Goal: Use online tool/utility

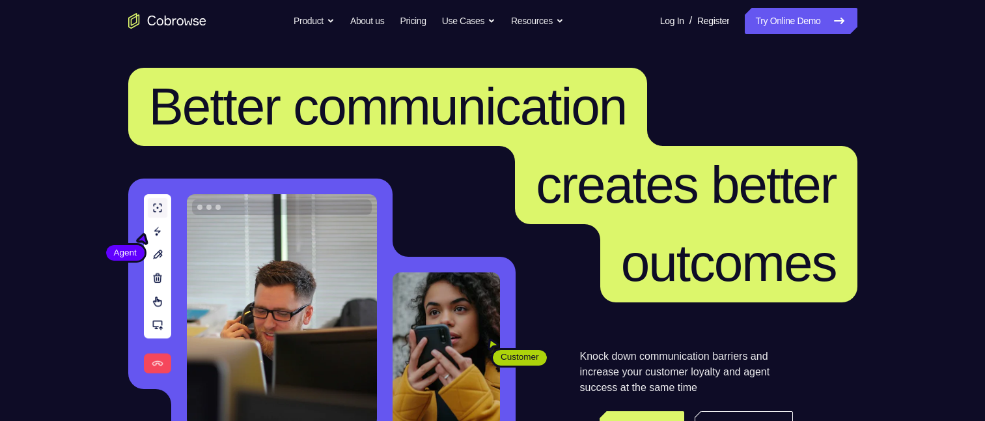
scroll to position [195, 0]
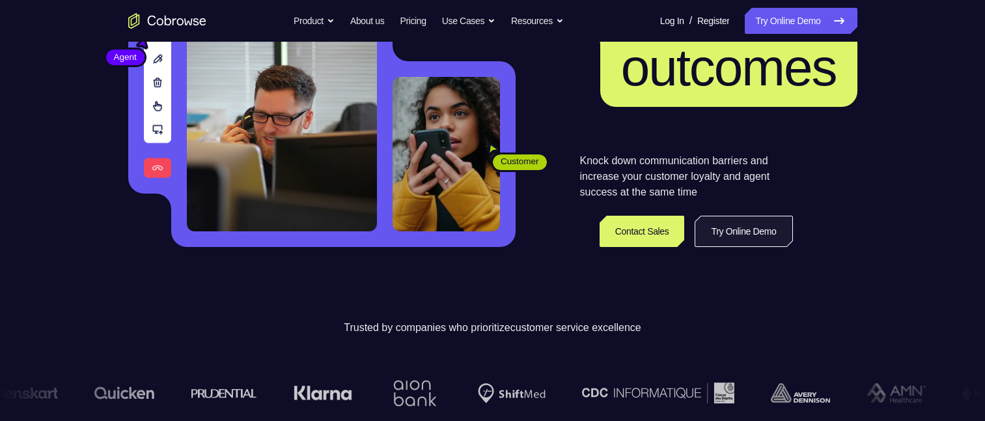
click at [764, 97] on link "Try Online Demo" at bounding box center [744, 231] width 98 height 31
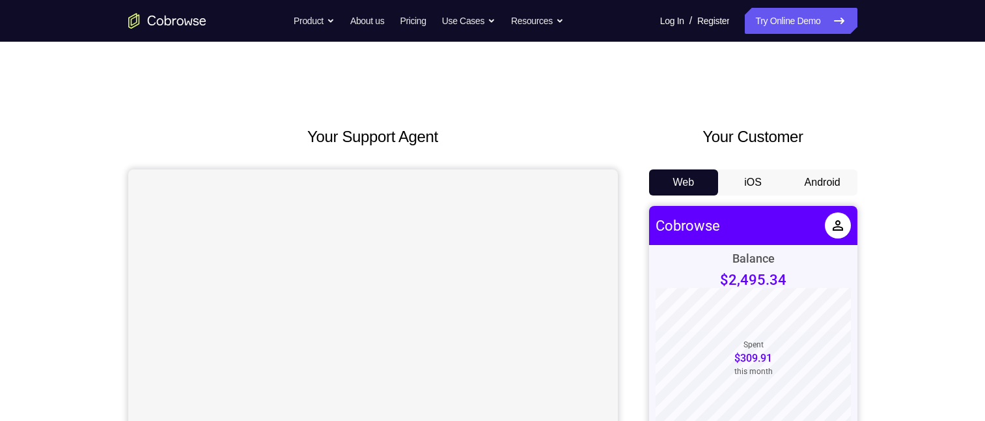
click at [820, 183] on button "Android" at bounding box center [823, 182] width 70 height 26
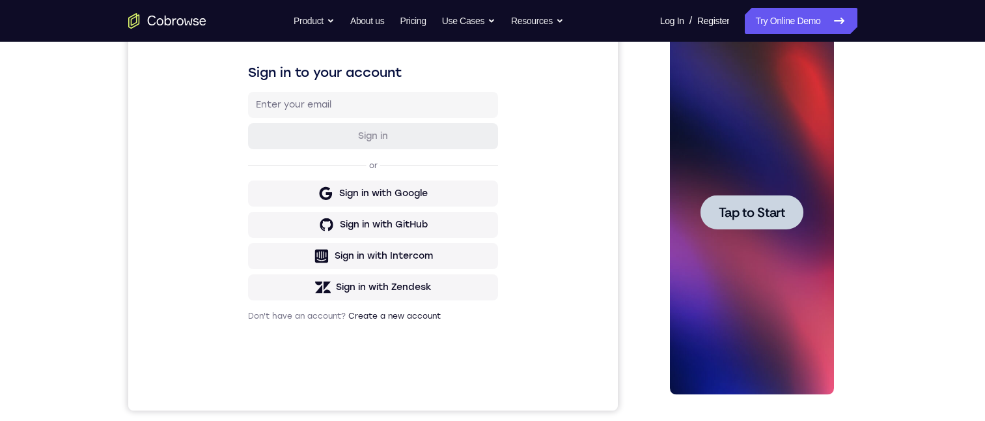
click at [759, 206] on span "Tap to Start" at bounding box center [752, 212] width 66 height 13
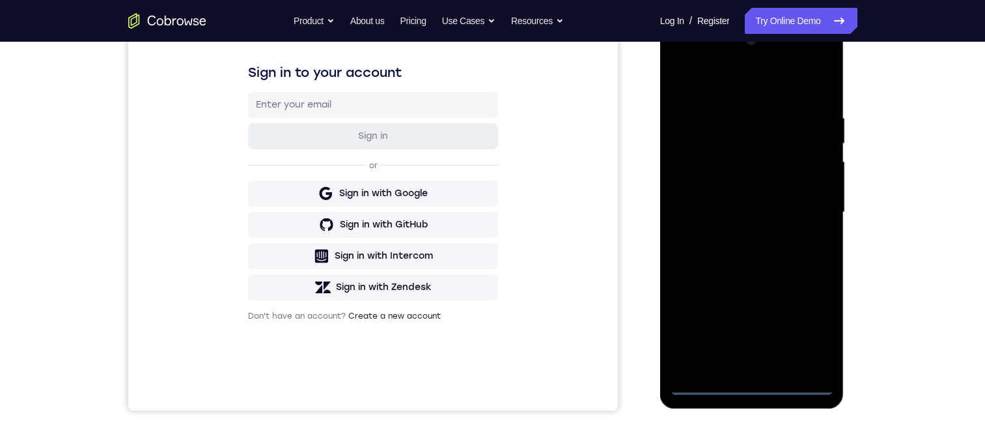
click at [753, 387] on div at bounding box center [752, 212] width 164 height 365
drag, startPoint x: 740, startPoint y: 276, endPoint x: 771, endPoint y: 70, distance: 208.7
click at [768, 79] on div at bounding box center [752, 212] width 164 height 365
click at [694, 189] on div at bounding box center [752, 212] width 164 height 365
click at [729, 218] on div at bounding box center [752, 212] width 164 height 365
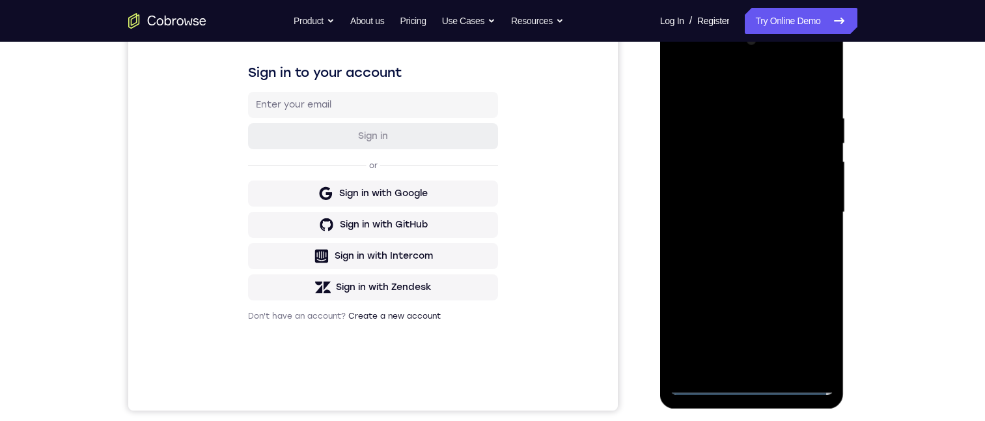
click at [773, 362] on div at bounding box center [752, 212] width 164 height 365
drag, startPoint x: 756, startPoint y: 163, endPoint x: 1452, endPoint y: 436, distance: 747.3
click at [756, 163] on div at bounding box center [752, 212] width 164 height 365
click at [738, 126] on div at bounding box center [752, 212] width 164 height 365
click at [709, 158] on div at bounding box center [752, 212] width 164 height 365
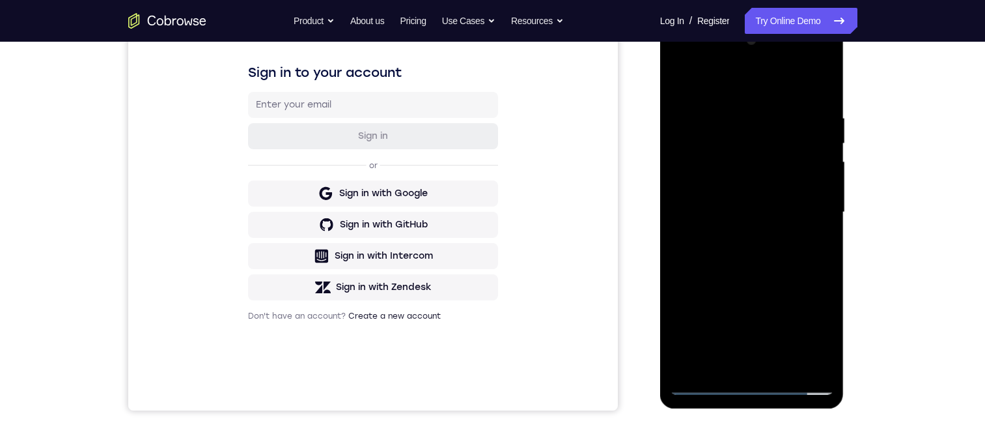
click at [809, 361] on div at bounding box center [752, 212] width 164 height 365
click at [809, 358] on div at bounding box center [752, 212] width 164 height 365
click at [792, 362] on div at bounding box center [752, 212] width 164 height 365
click at [805, 331] on div at bounding box center [752, 212] width 164 height 365
click at [732, 152] on div at bounding box center [752, 212] width 164 height 365
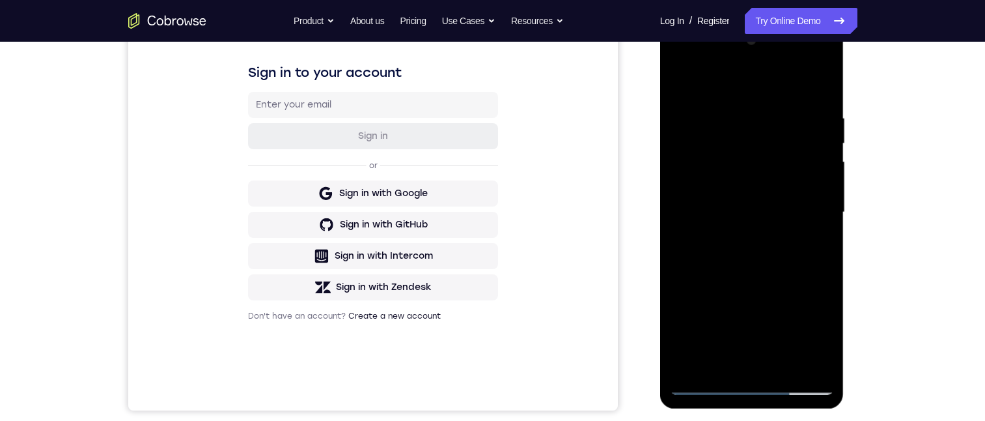
click at [712, 356] on div at bounding box center [752, 212] width 164 height 365
drag, startPoint x: 809, startPoint y: 61, endPoint x: 802, endPoint y: 61, distance: 7.2
click at [809, 61] on div at bounding box center [752, 212] width 164 height 365
click at [807, 257] on div at bounding box center [752, 212] width 164 height 365
click at [807, 60] on div at bounding box center [752, 212] width 164 height 365
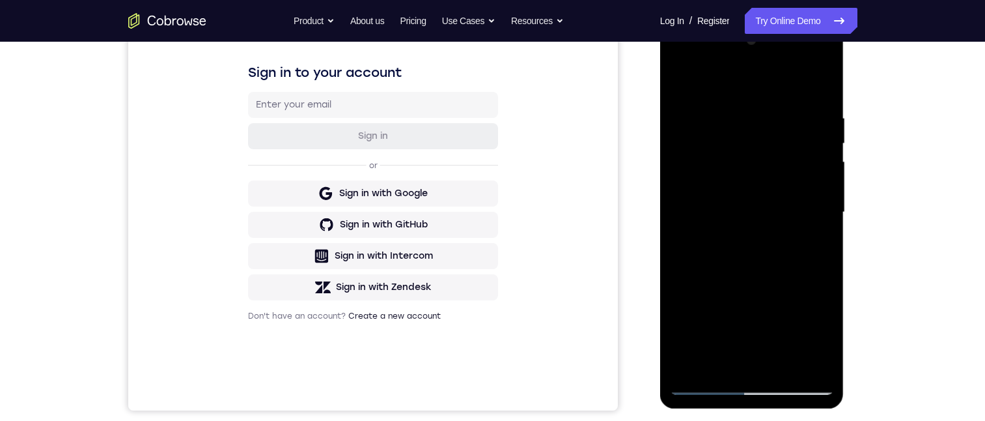
scroll to position [130, 0]
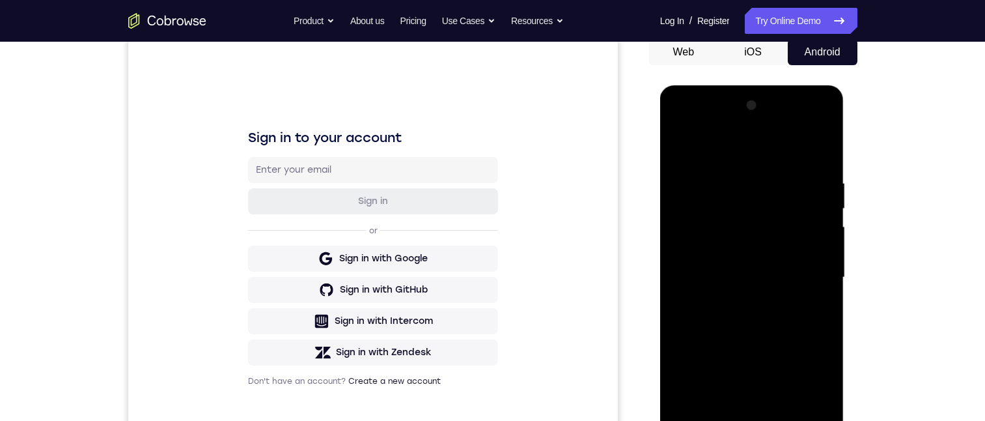
click at [682, 124] on div at bounding box center [752, 277] width 164 height 365
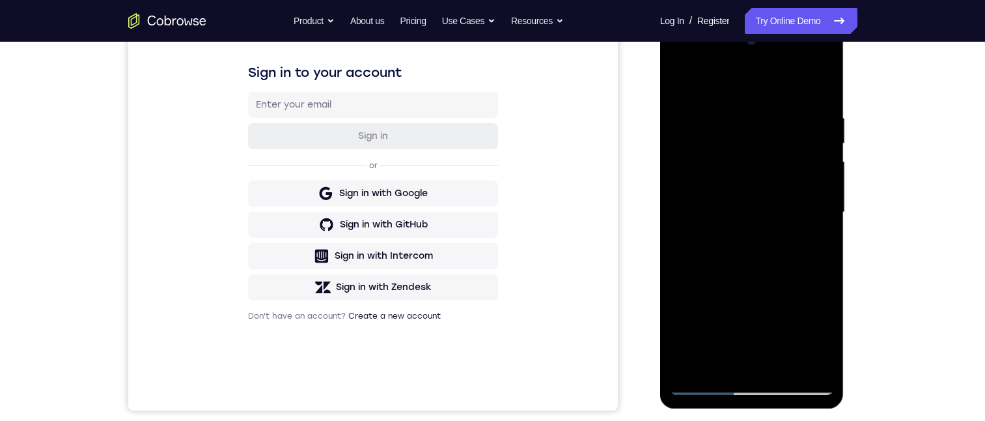
click at [712, 89] on div at bounding box center [752, 212] width 164 height 365
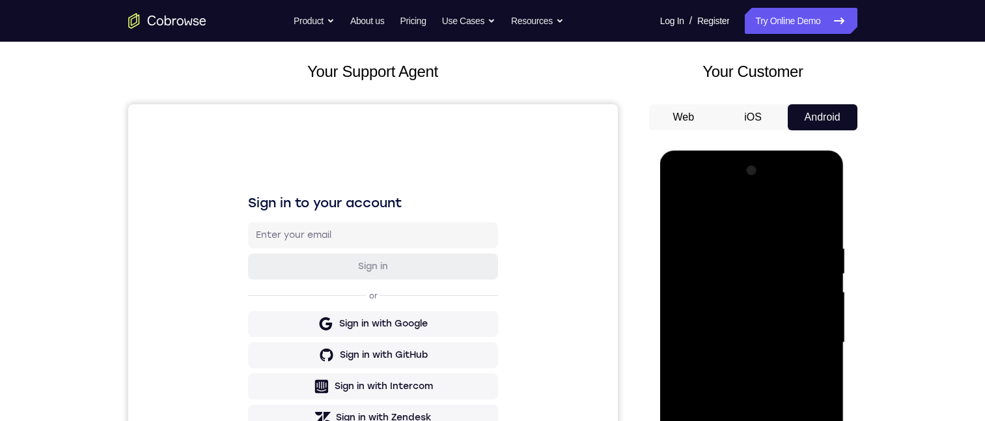
click at [689, 189] on div at bounding box center [752, 342] width 164 height 365
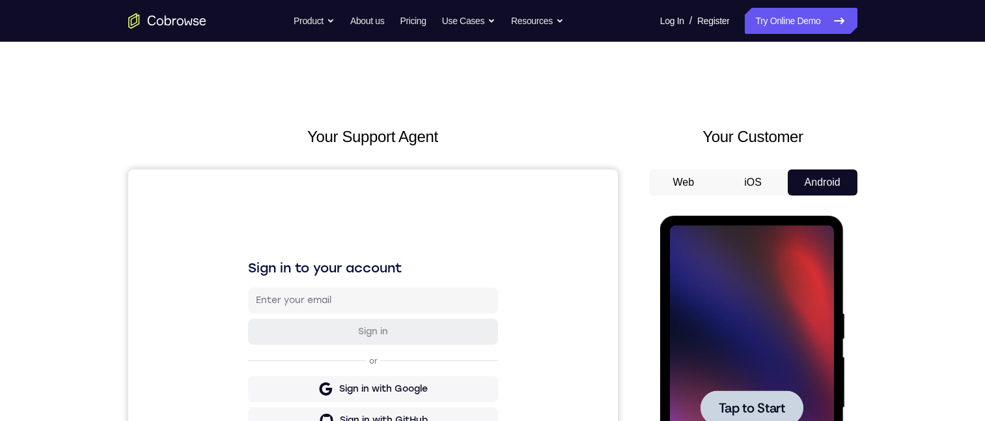
scroll to position [122, 0]
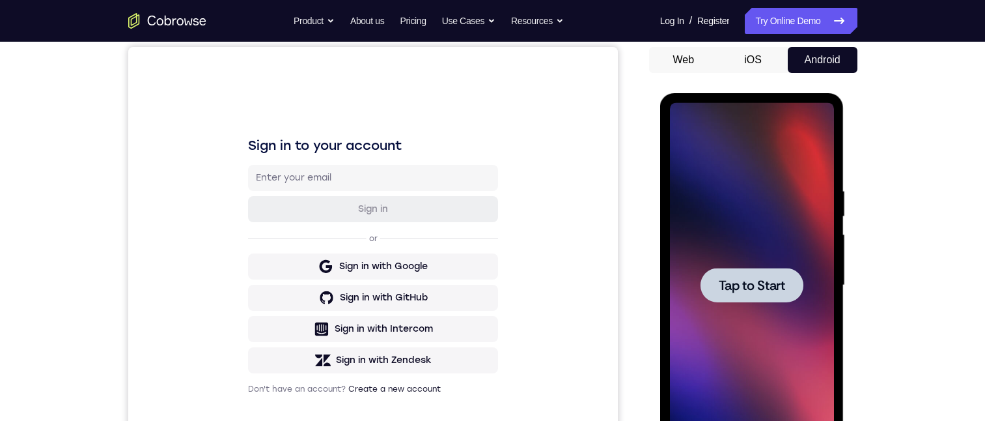
click at [759, 279] on span "Tap to Start" at bounding box center [752, 285] width 66 height 13
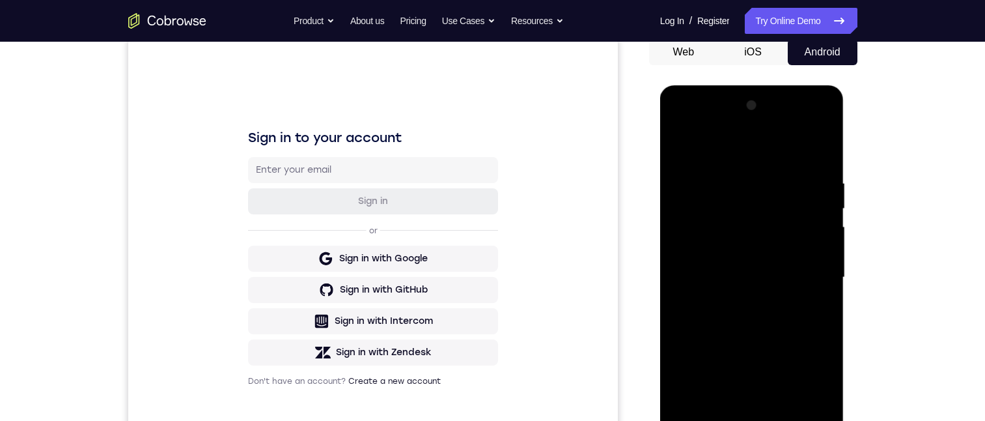
scroll to position [195, 0]
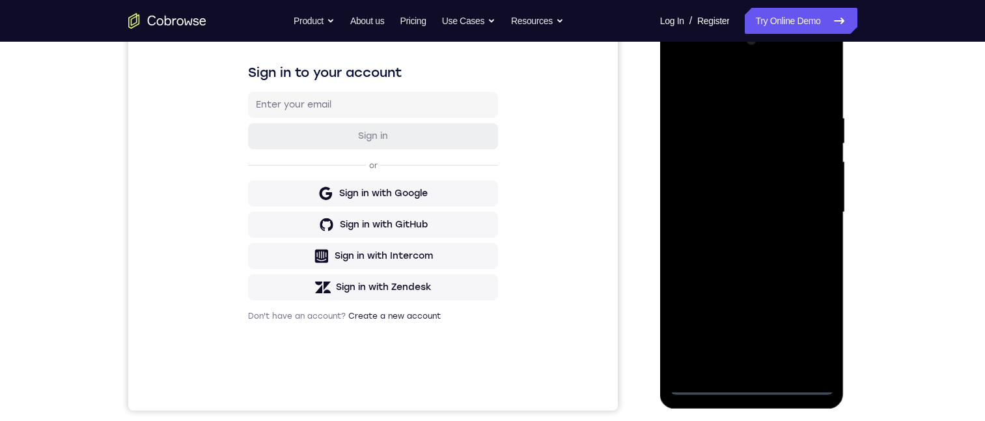
click at [755, 385] on div at bounding box center [752, 212] width 164 height 365
drag, startPoint x: 755, startPoint y: 260, endPoint x: 763, endPoint y: 209, distance: 52.1
click at [760, 221] on div at bounding box center [752, 212] width 164 height 365
drag, startPoint x: 716, startPoint y: 266, endPoint x: 721, endPoint y: 236, distance: 30.4
click at [721, 237] on div at bounding box center [752, 212] width 164 height 365
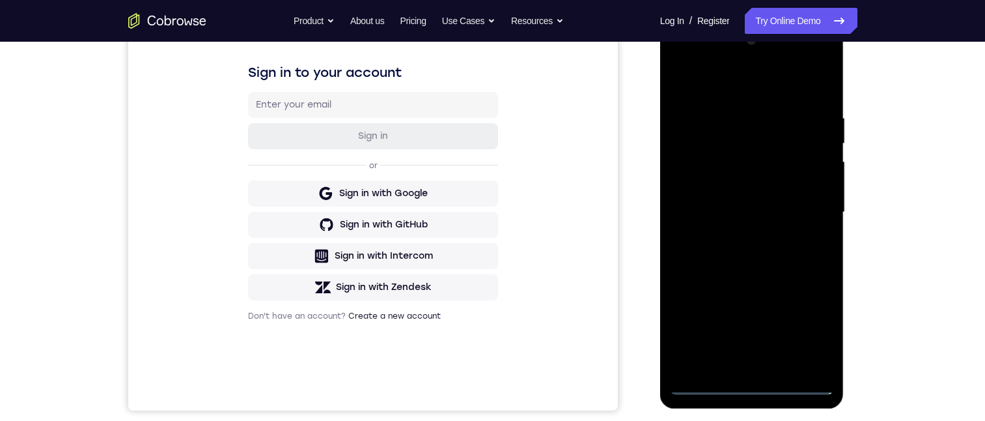
drag, startPoint x: 747, startPoint y: 265, endPoint x: 749, endPoint y: 104, distance: 161.5
click at [751, 104] on div at bounding box center [752, 212] width 164 height 365
click at [699, 192] on div at bounding box center [752, 212] width 164 height 365
click at [738, 223] on div at bounding box center [752, 212] width 164 height 365
click at [758, 367] on div at bounding box center [752, 212] width 164 height 365
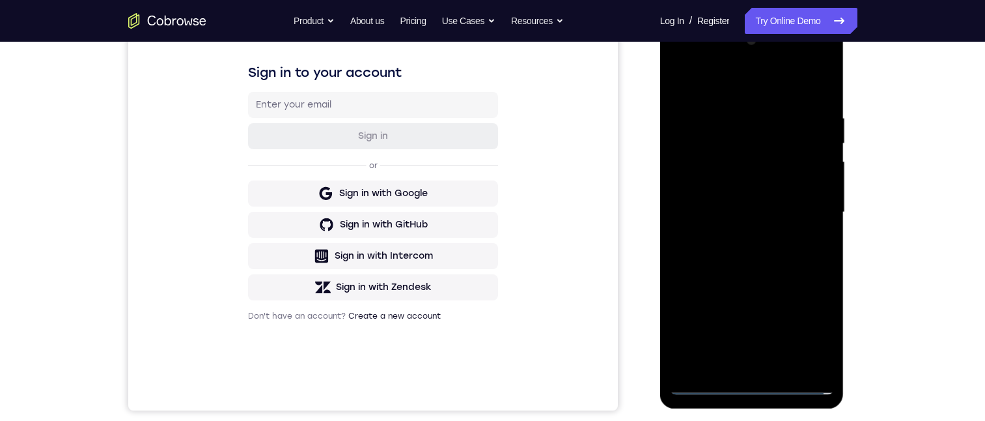
click at [729, 163] on div at bounding box center [752, 212] width 164 height 365
click at [719, 127] on div at bounding box center [752, 212] width 164 height 365
drag, startPoint x: 704, startPoint y: 165, endPoint x: 1308, endPoint y: 301, distance: 619.3
click at [704, 165] on div at bounding box center [752, 212] width 164 height 365
click at [807, 240] on div at bounding box center [752, 212] width 164 height 365
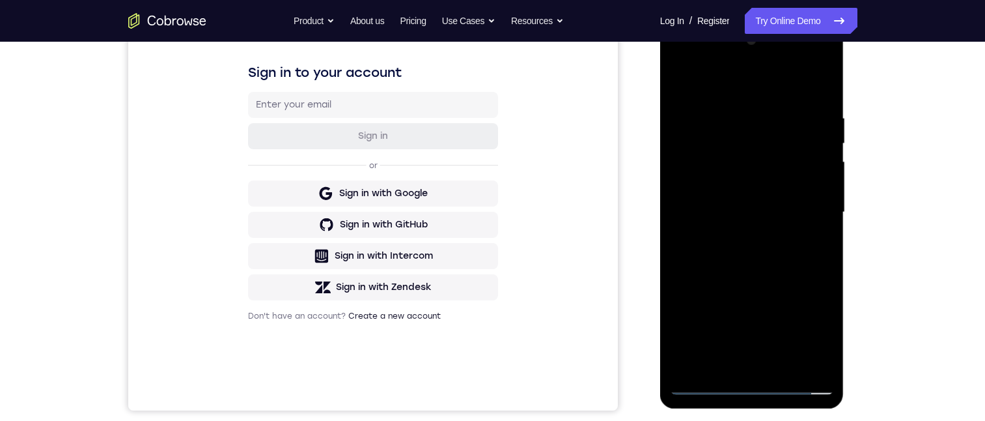
click at [813, 356] on div at bounding box center [752, 212] width 164 height 365
click at [747, 143] on div at bounding box center [752, 212] width 164 height 365
click at [686, 163] on div at bounding box center [752, 212] width 164 height 365
click at [732, 150] on div at bounding box center [752, 212] width 164 height 365
click at [813, 359] on div at bounding box center [752, 212] width 164 height 365
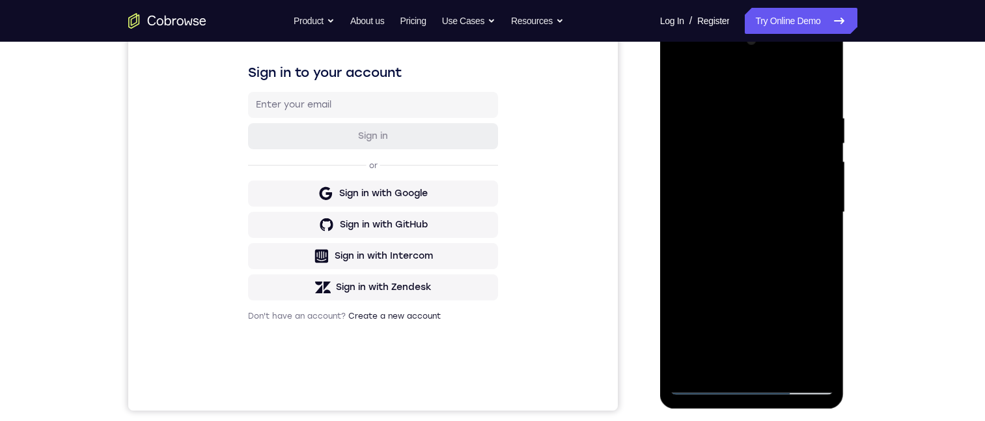
click at [807, 358] on div at bounding box center [752, 212] width 164 height 365
click at [713, 361] on div at bounding box center [752, 212] width 164 height 365
click at [805, 330] on div at bounding box center [752, 212] width 164 height 365
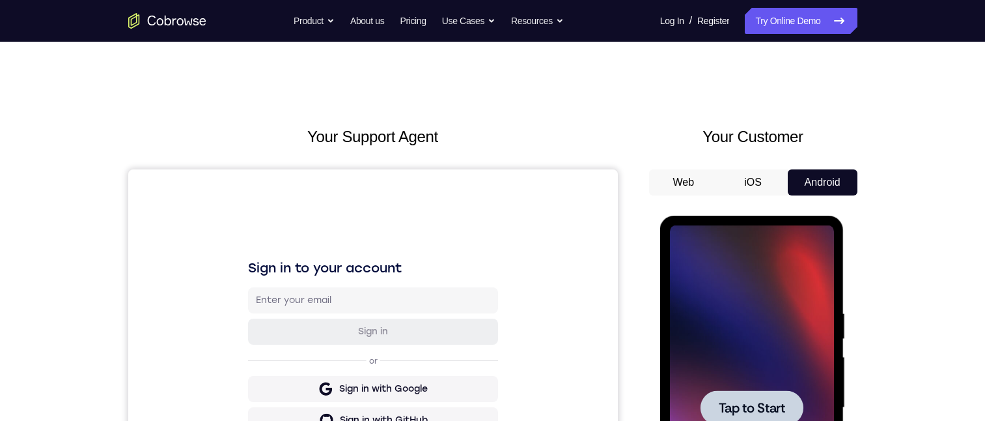
scroll to position [260, 0]
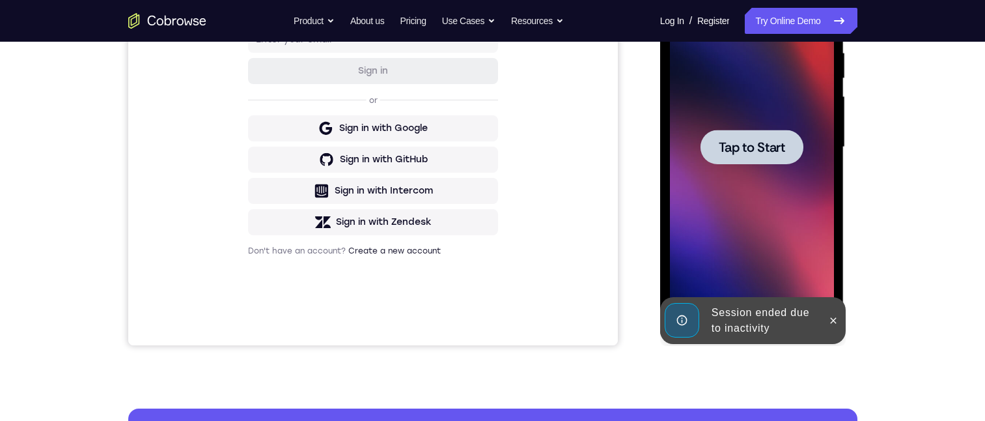
click at [766, 148] on span "Tap to Start" at bounding box center [752, 147] width 66 height 13
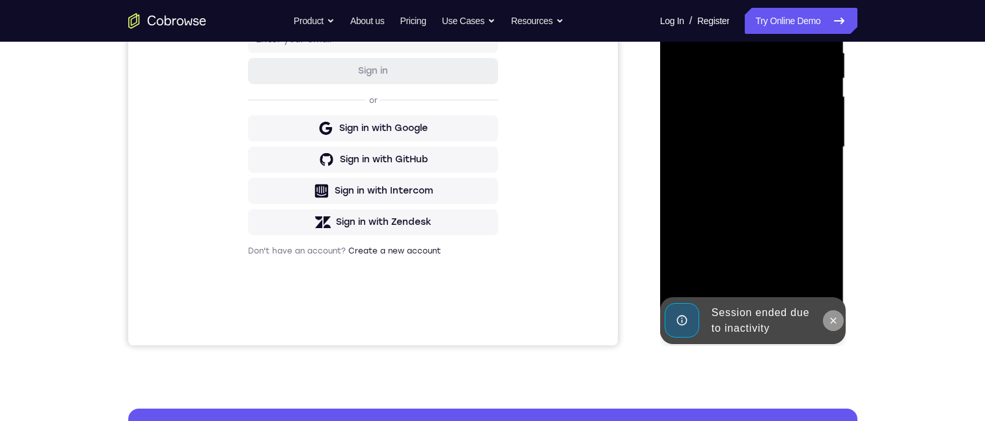
click at [833, 325] on icon at bounding box center [833, 320] width 10 height 10
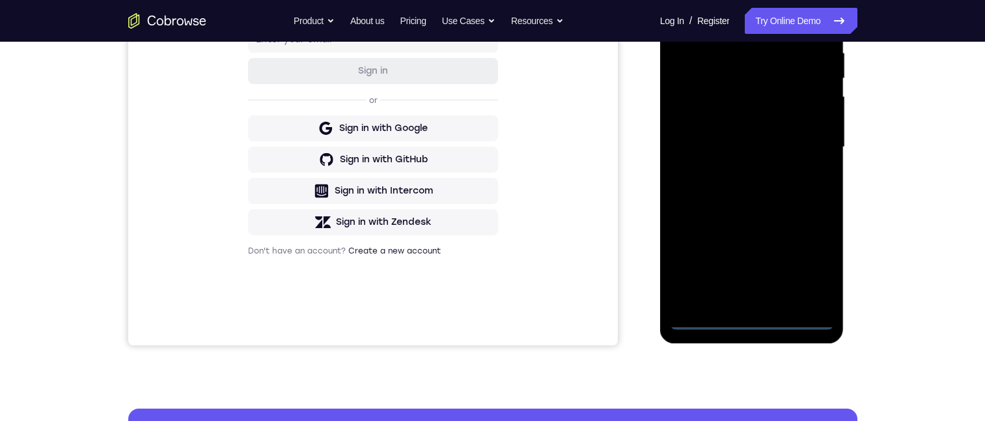
scroll to position [195, 0]
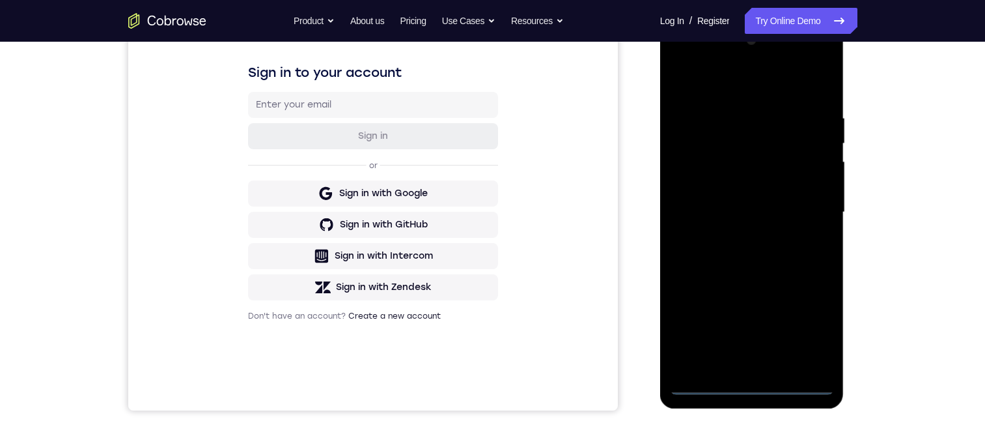
click at [751, 384] on div at bounding box center [752, 212] width 164 height 365
click at [751, 386] on div at bounding box center [752, 212] width 164 height 365
drag, startPoint x: 745, startPoint y: 270, endPoint x: 755, endPoint y: 123, distance: 147.5
click at [755, 123] on div at bounding box center [752, 212] width 164 height 365
click at [703, 194] on div at bounding box center [752, 212] width 164 height 365
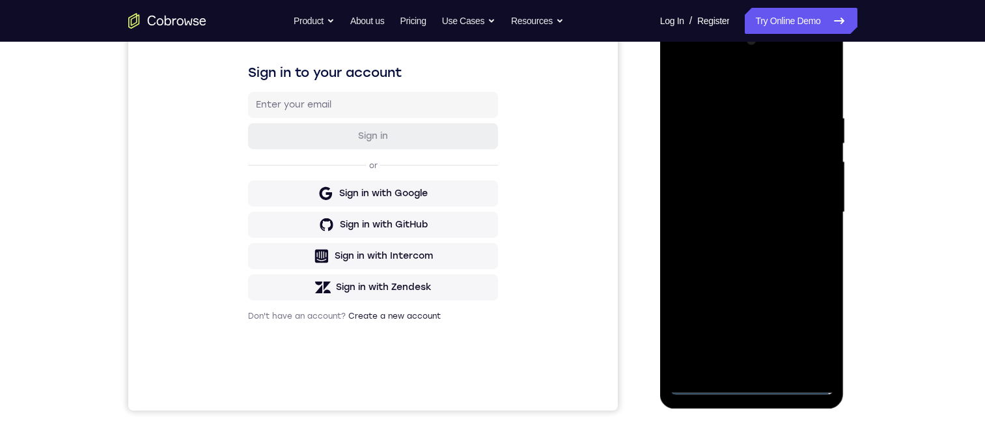
drag, startPoint x: 779, startPoint y: 223, endPoint x: 744, endPoint y: 233, distance: 37.3
click at [776, 224] on div at bounding box center [752, 212] width 164 height 365
click at [732, 365] on div at bounding box center [752, 212] width 164 height 365
click at [726, 169] on div at bounding box center [752, 212] width 164 height 365
click at [722, 122] on div at bounding box center [752, 212] width 164 height 365
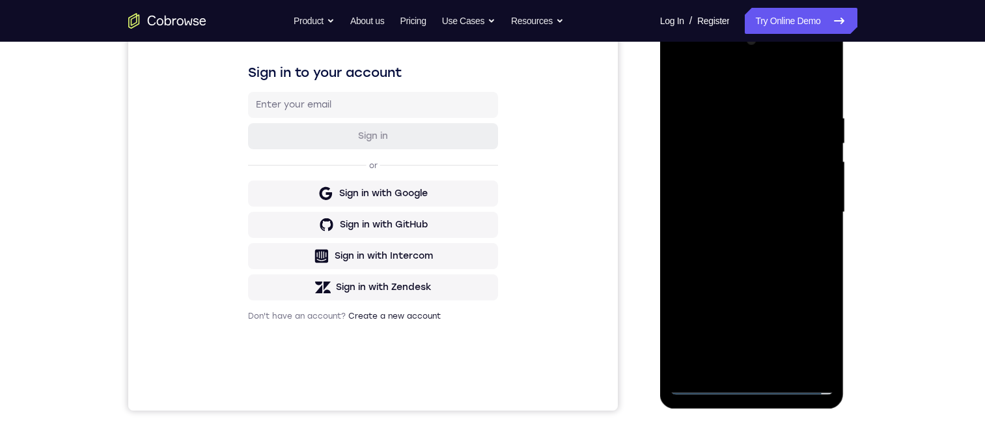
click at [716, 168] on div at bounding box center [752, 212] width 164 height 365
click at [727, 166] on div at bounding box center [752, 212] width 164 height 365
click at [810, 358] on div at bounding box center [752, 212] width 164 height 365
click at [813, 355] on div at bounding box center [752, 212] width 164 height 365
click at [736, 359] on div at bounding box center [752, 212] width 164 height 365
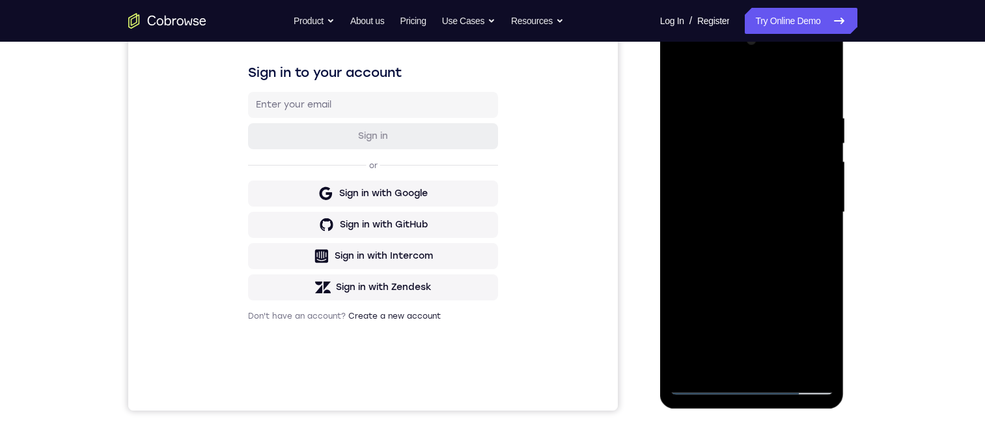
click at [813, 215] on div at bounding box center [752, 212] width 164 height 365
click at [802, 217] on div at bounding box center [752, 212] width 164 height 365
click at [742, 164] on div at bounding box center [752, 212] width 164 height 365
click at [724, 364] on div at bounding box center [752, 212] width 164 height 365
click at [810, 337] on div at bounding box center [752, 212] width 164 height 365
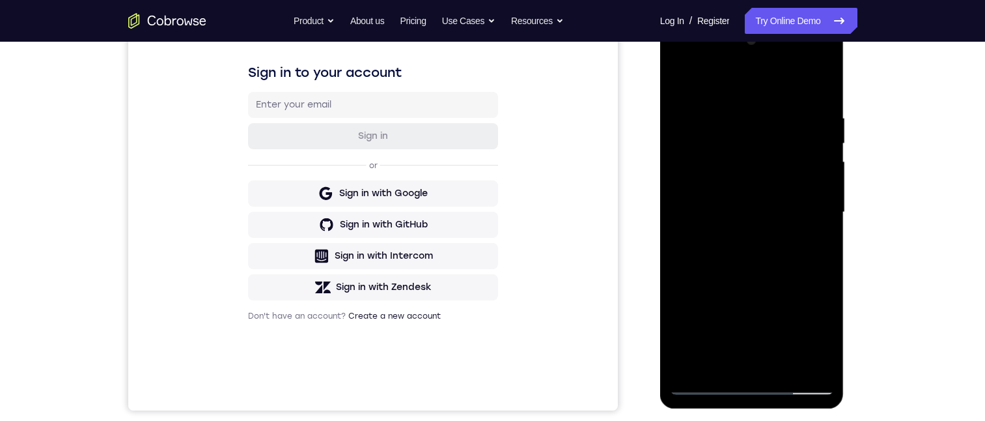
click at [775, 140] on div at bounding box center [752, 212] width 164 height 365
click at [706, 336] on div at bounding box center [752, 212] width 164 height 365
click at [804, 63] on div at bounding box center [752, 212] width 164 height 365
click at [682, 59] on div at bounding box center [752, 212] width 164 height 365
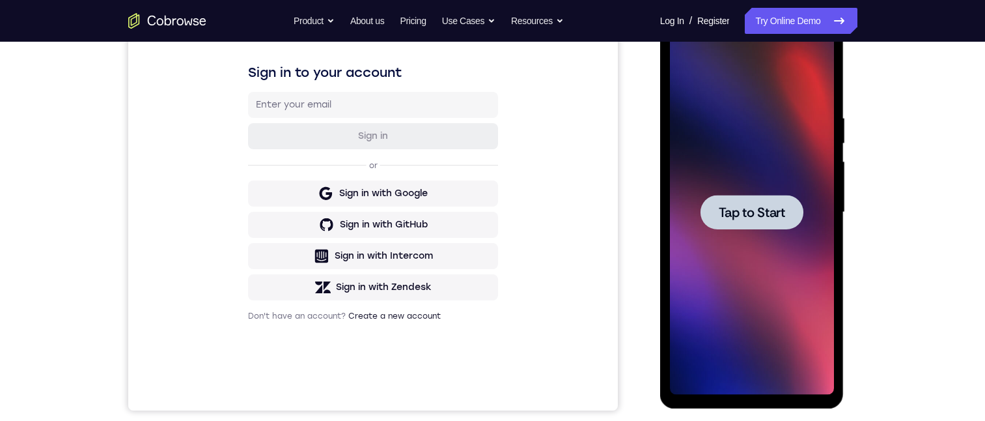
click at [768, 231] on div at bounding box center [752, 212] width 164 height 365
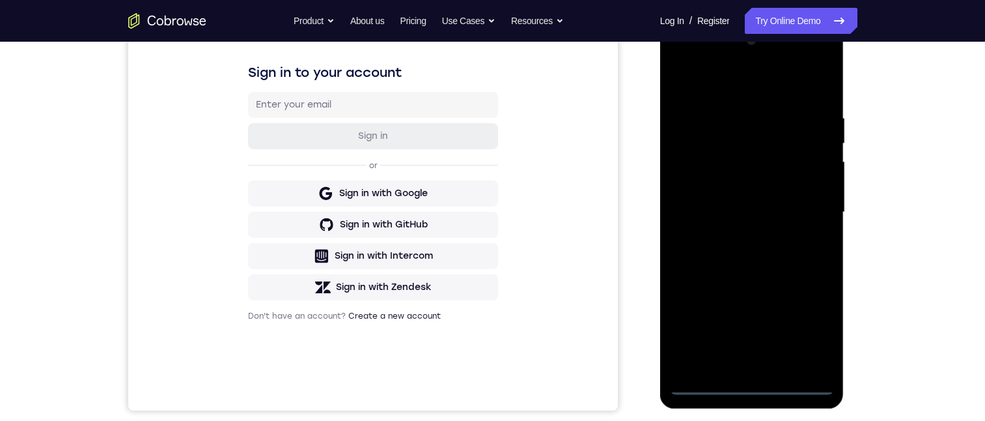
scroll to position [260, 0]
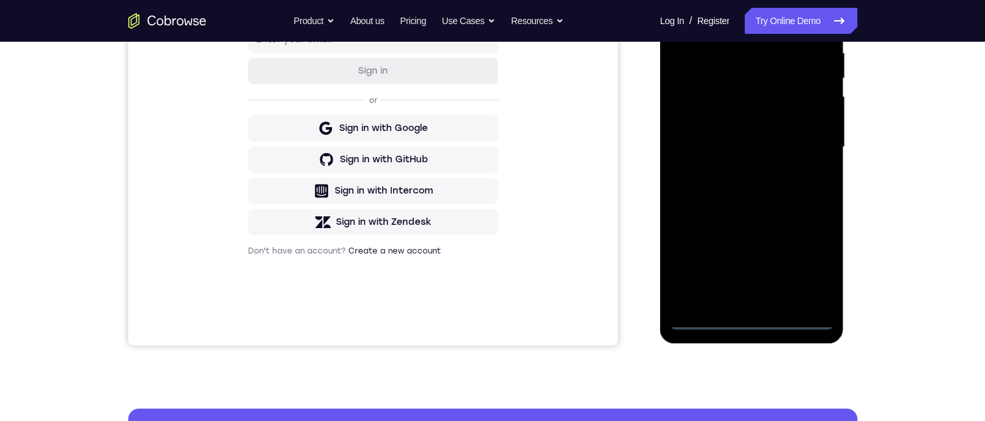
click at [753, 387] on div "Your Support Agent Your Customer Web iOS Android Next Steps We’d be happy to gi…" at bounding box center [492, 210] width 833 height 859
click at [751, 318] on div at bounding box center [752, 147] width 164 height 365
click at [751, 320] on div at bounding box center [752, 147] width 164 height 365
drag, startPoint x: 734, startPoint y: 188, endPoint x: 727, endPoint y: 72, distance: 116.8
click at [727, 73] on div at bounding box center [752, 147] width 164 height 365
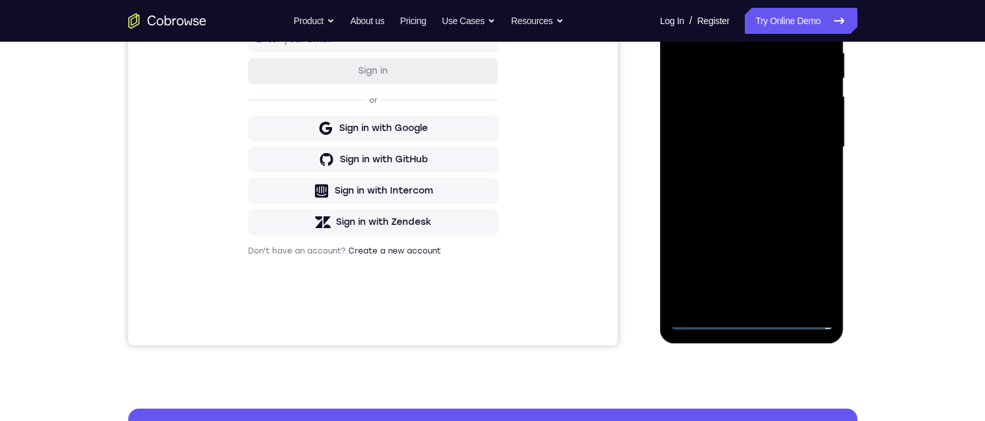
click at [698, 127] on div at bounding box center [752, 147] width 164 height 365
click at [757, 153] on div at bounding box center [752, 147] width 164 height 365
click at [736, 301] on div at bounding box center [752, 147] width 164 height 365
click at [711, 93] on div at bounding box center [752, 147] width 164 height 365
click at [718, 99] on div at bounding box center [752, 147] width 164 height 365
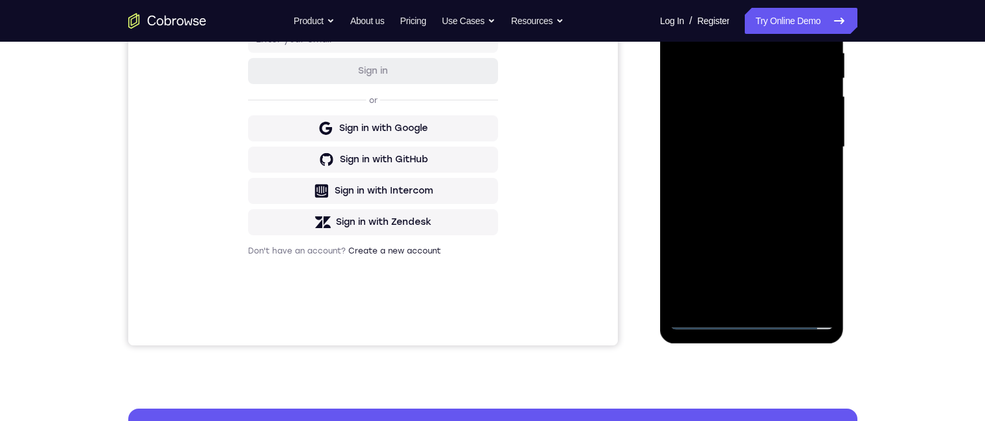
scroll to position [130, 0]
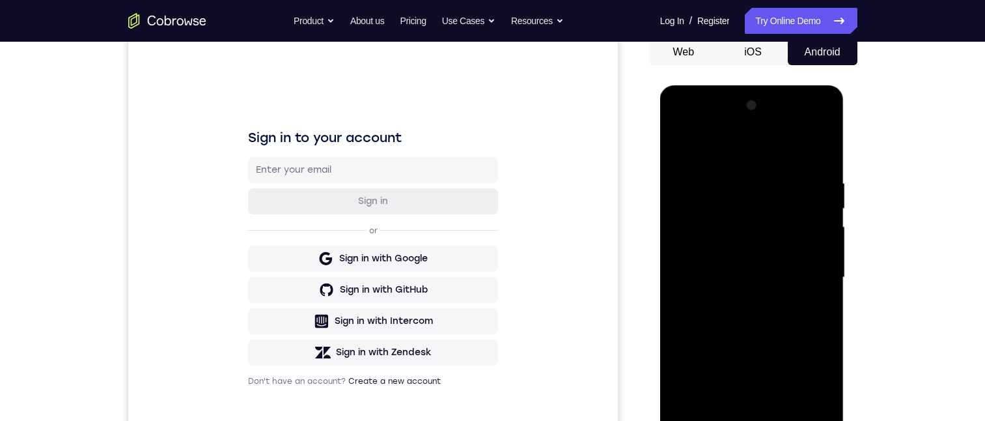
click at [820, 169] on div at bounding box center [752, 277] width 164 height 365
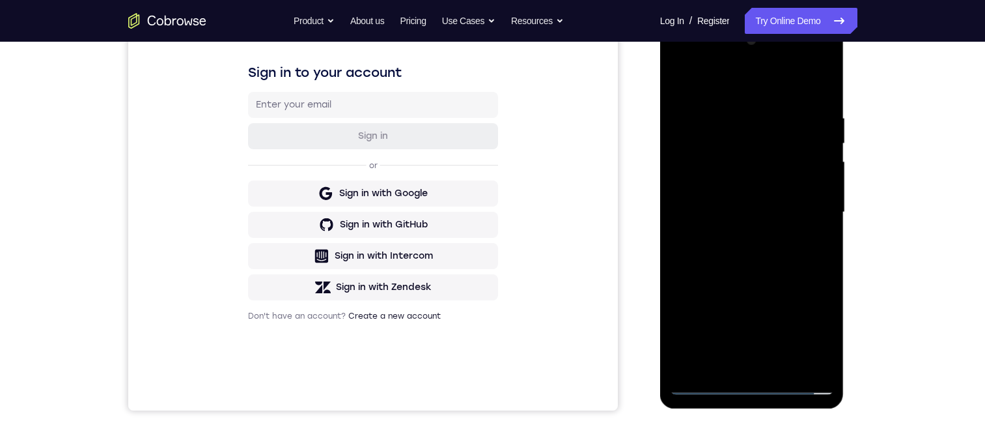
click at [704, 385] on div at bounding box center [752, 212] width 164 height 365
click at [716, 127] on div at bounding box center [752, 212] width 164 height 365
click at [736, 169] on div at bounding box center [752, 212] width 164 height 365
click at [731, 163] on div at bounding box center [752, 212] width 164 height 365
click at [802, 355] on div at bounding box center [752, 212] width 164 height 365
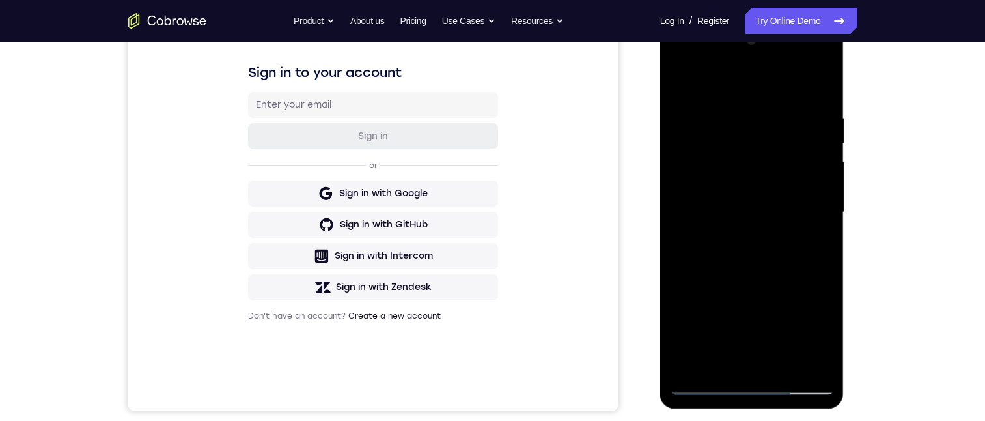
click at [805, 360] on div at bounding box center [752, 212] width 164 height 365
click at [762, 355] on div at bounding box center [752, 212] width 164 height 365
drag, startPoint x: 805, startPoint y: 327, endPoint x: 1518, endPoint y: 405, distance: 717.8
click at [805, 327] on div at bounding box center [752, 212] width 164 height 365
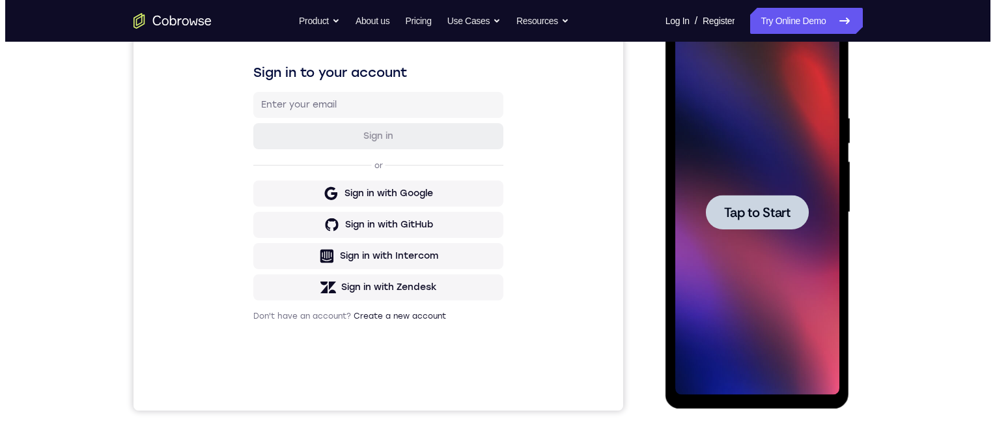
scroll to position [0, 0]
